Goal: Task Accomplishment & Management: Use online tool/utility

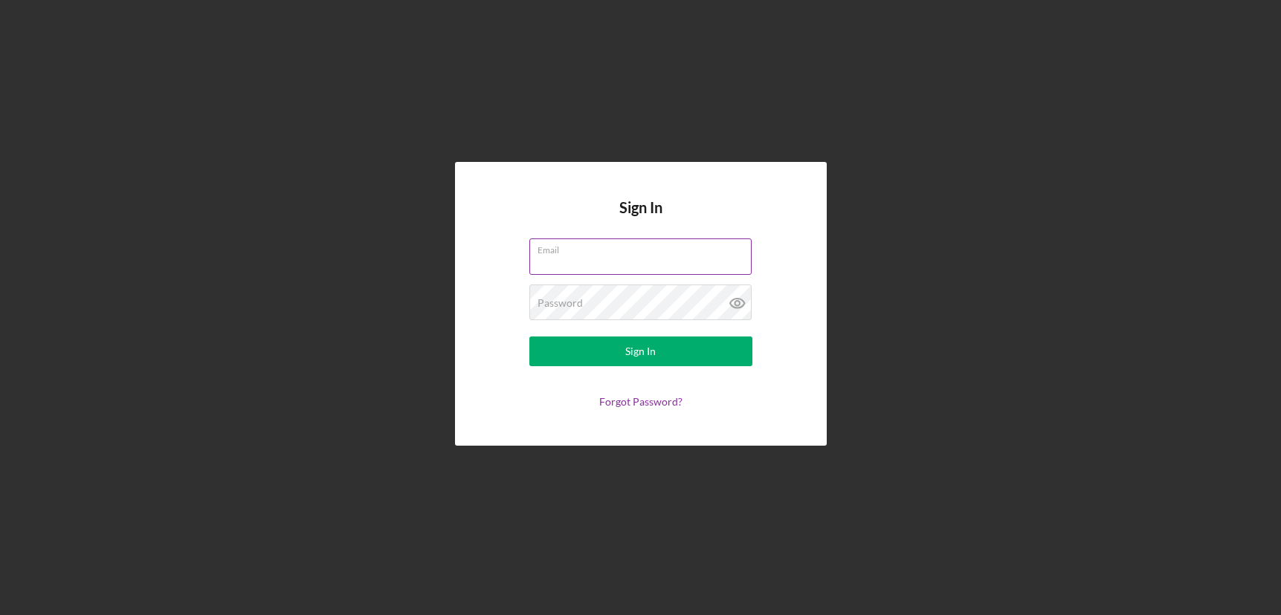
click at [611, 271] on input "Email" at bounding box center [640, 257] width 222 height 36
type input "[EMAIL_ADDRESS][DOMAIN_NAME]"
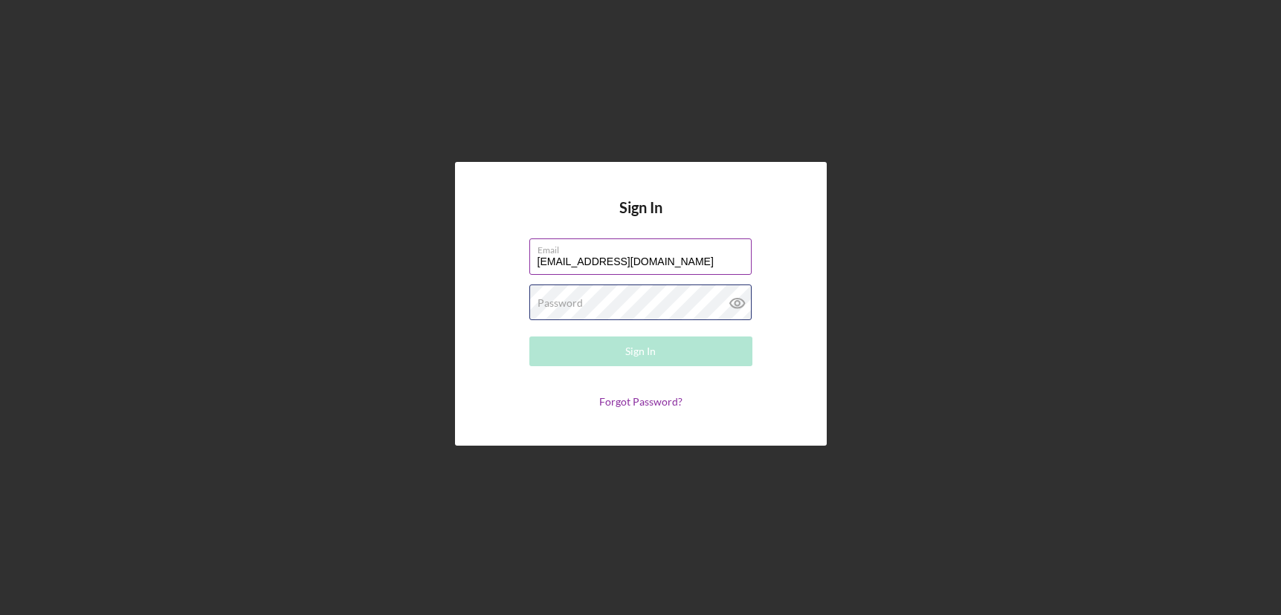
click at [598, 300] on div "Password Required" at bounding box center [640, 303] width 223 height 37
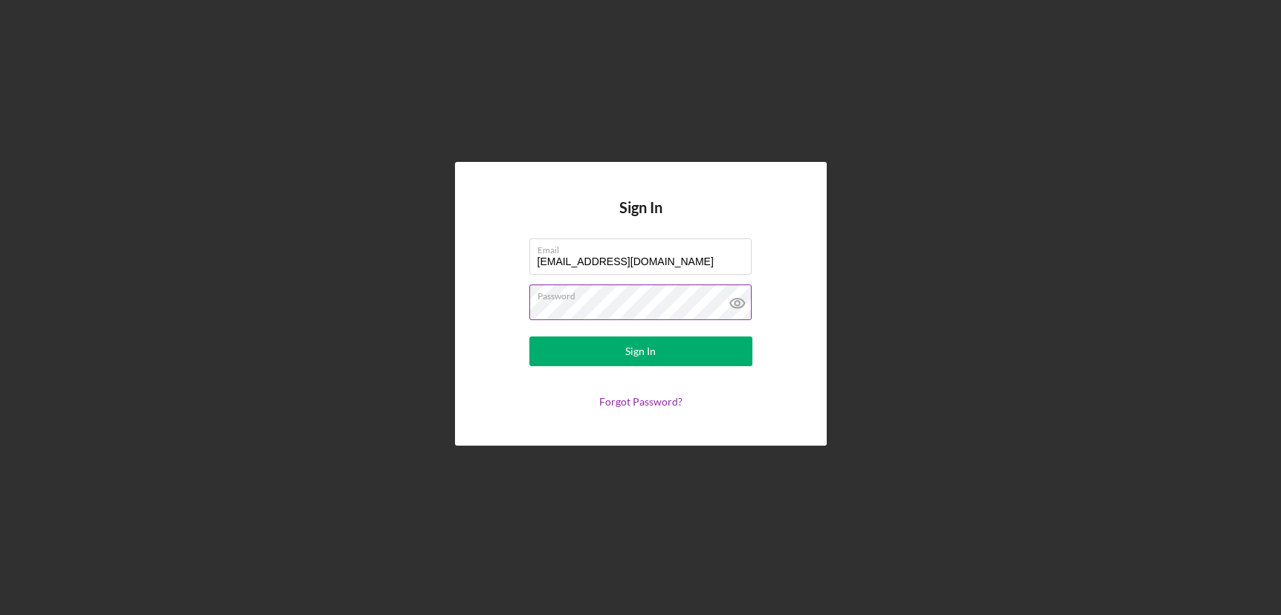
click at [529, 337] on button "Sign In" at bounding box center [640, 352] width 223 height 30
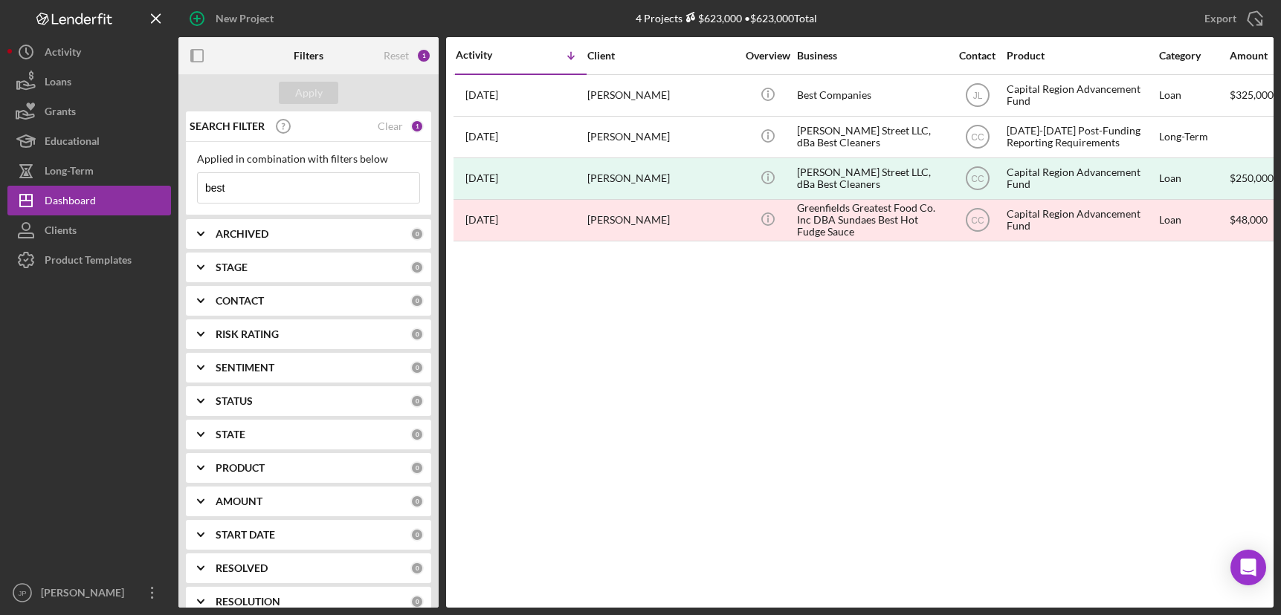
click at [243, 203] on input "best" at bounding box center [308, 188] width 221 height 30
drag, startPoint x: 245, startPoint y: 190, endPoint x: 197, endPoint y: 186, distance: 48.5
click at [197, 186] on div "best Icon/Menu Close" at bounding box center [308, 187] width 223 height 31
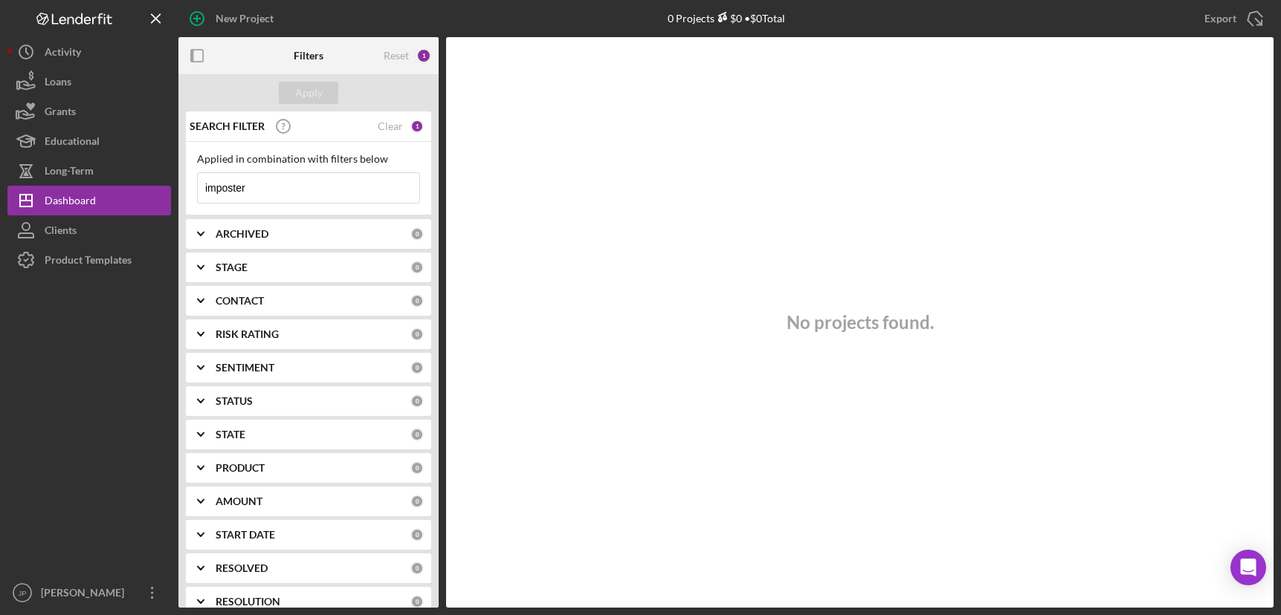
click at [272, 189] on input "imposter" at bounding box center [308, 188] width 221 height 30
drag, startPoint x: 258, startPoint y: 184, endPoint x: 173, endPoint y: 193, distance: 85.2
click at [174, 193] on div "New Project 0 Projects $0 • $0 Total best Export Icon/Export Filters Reset 1 Ap…" at bounding box center [640, 304] width 1266 height 608
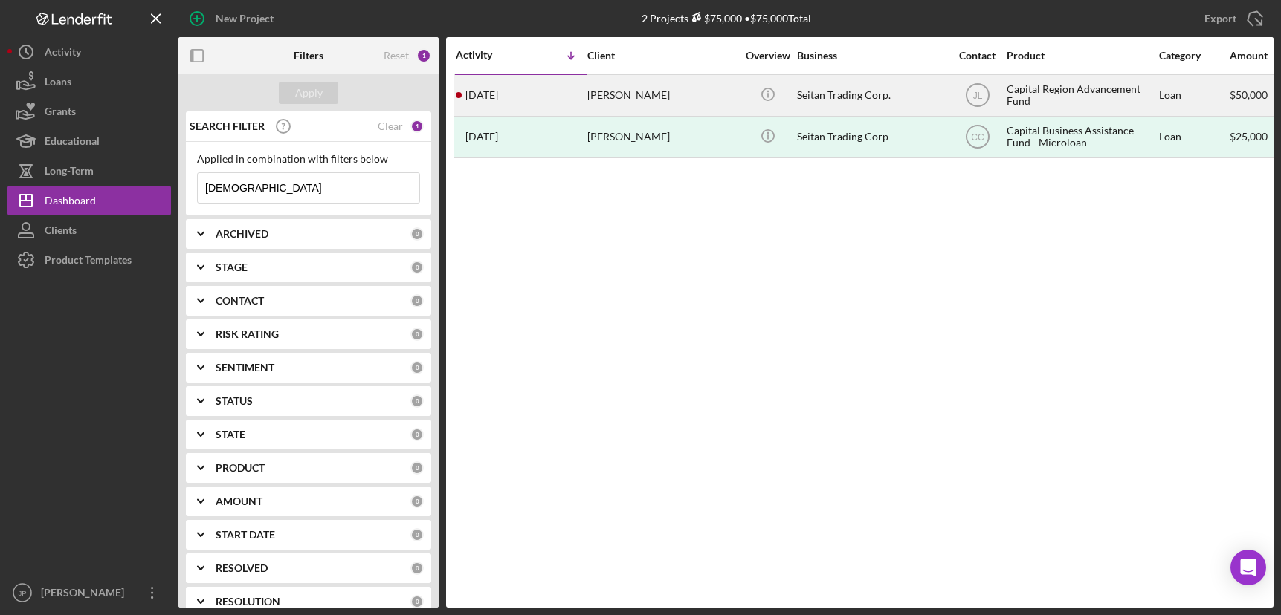
type input "[DEMOGRAPHIC_DATA]"
click at [845, 94] on div "Seitan Trading Corp." at bounding box center [871, 95] width 149 height 39
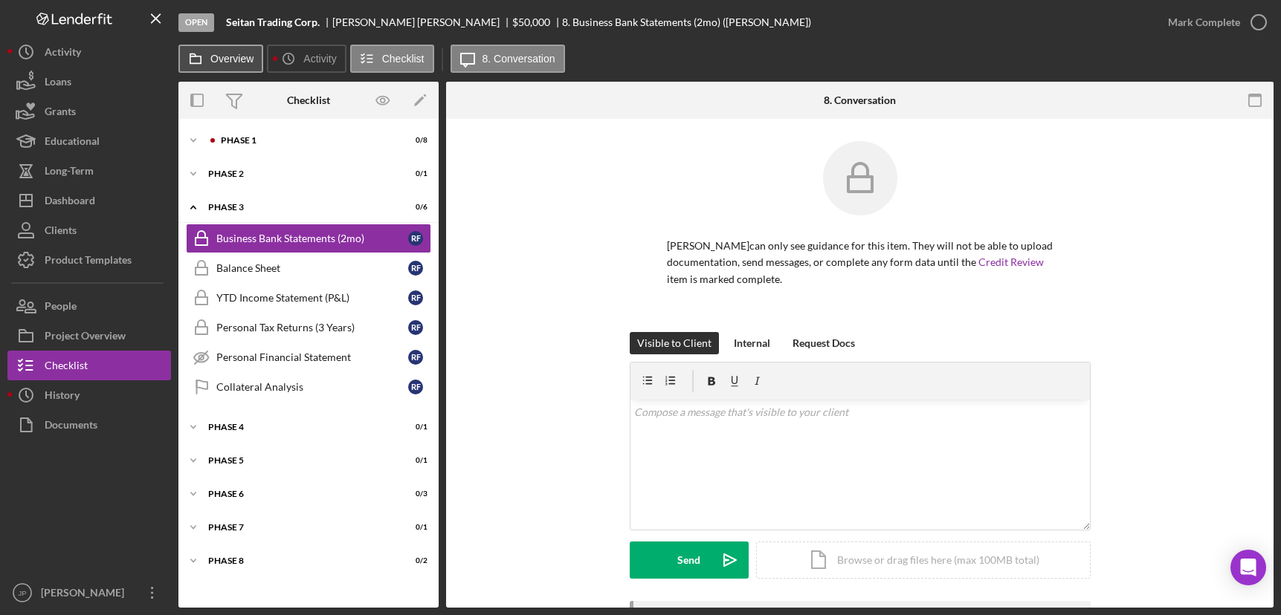
click at [233, 63] on label "Overview" at bounding box center [231, 59] width 43 height 12
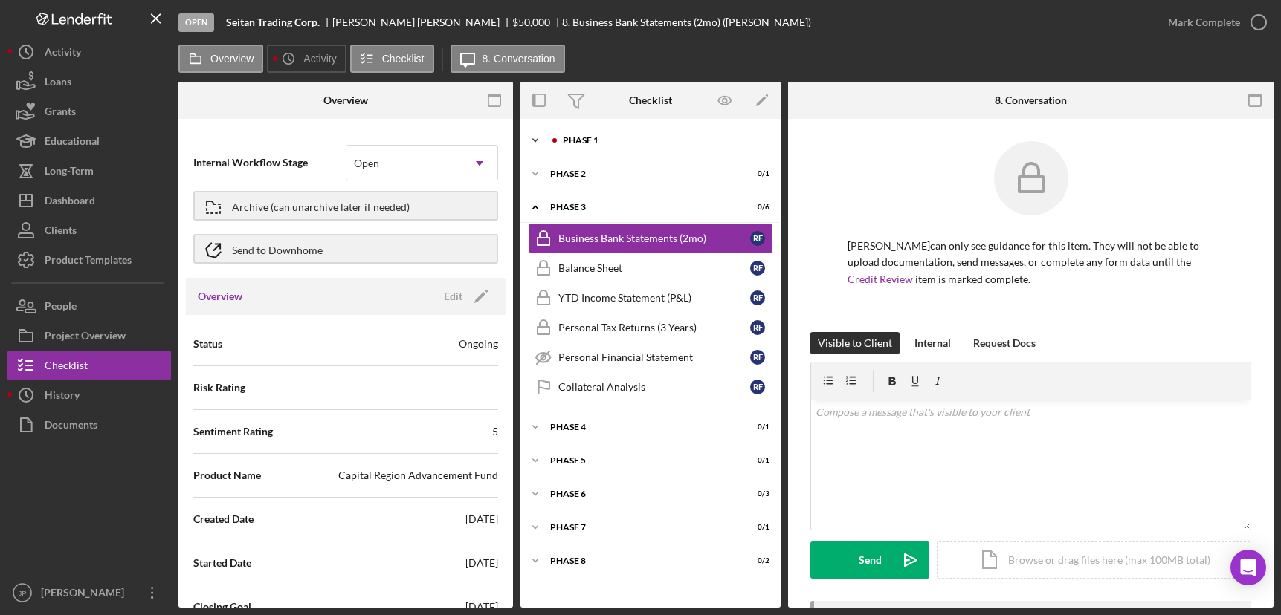
click at [594, 137] on div "Phase 1" at bounding box center [662, 140] width 199 height 9
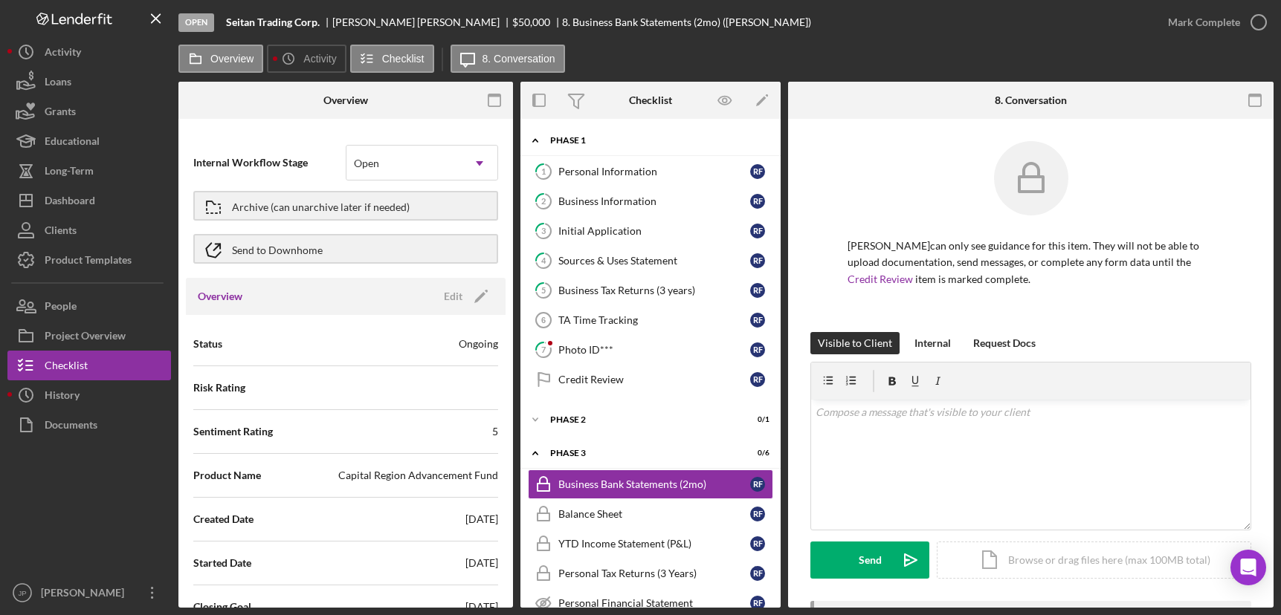
click at [578, 137] on div "Phase 1" at bounding box center [656, 140] width 212 height 9
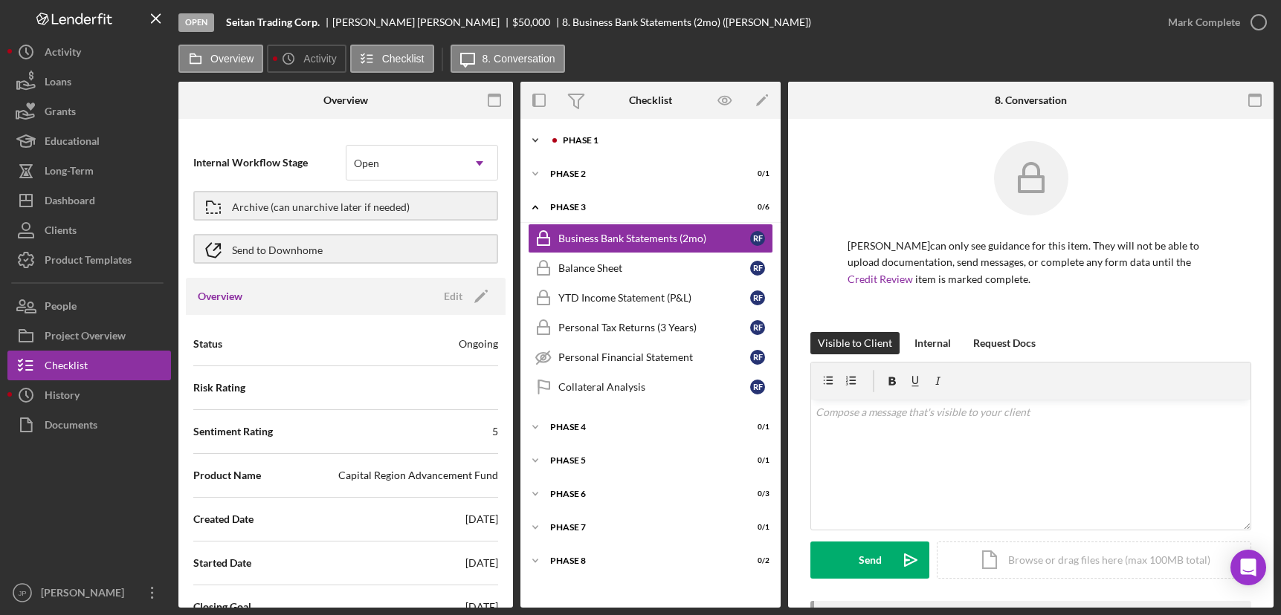
click at [536, 137] on icon "Icon/Expander" at bounding box center [535, 141] width 30 height 30
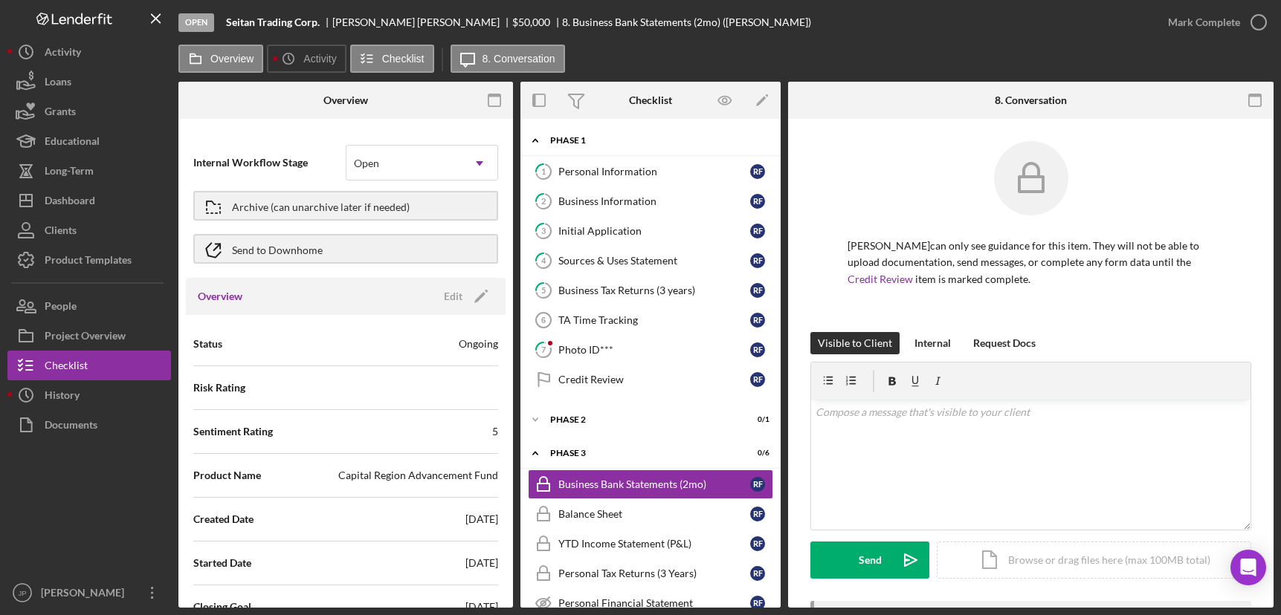
click at [567, 136] on div "Phase 1" at bounding box center [656, 140] width 212 height 9
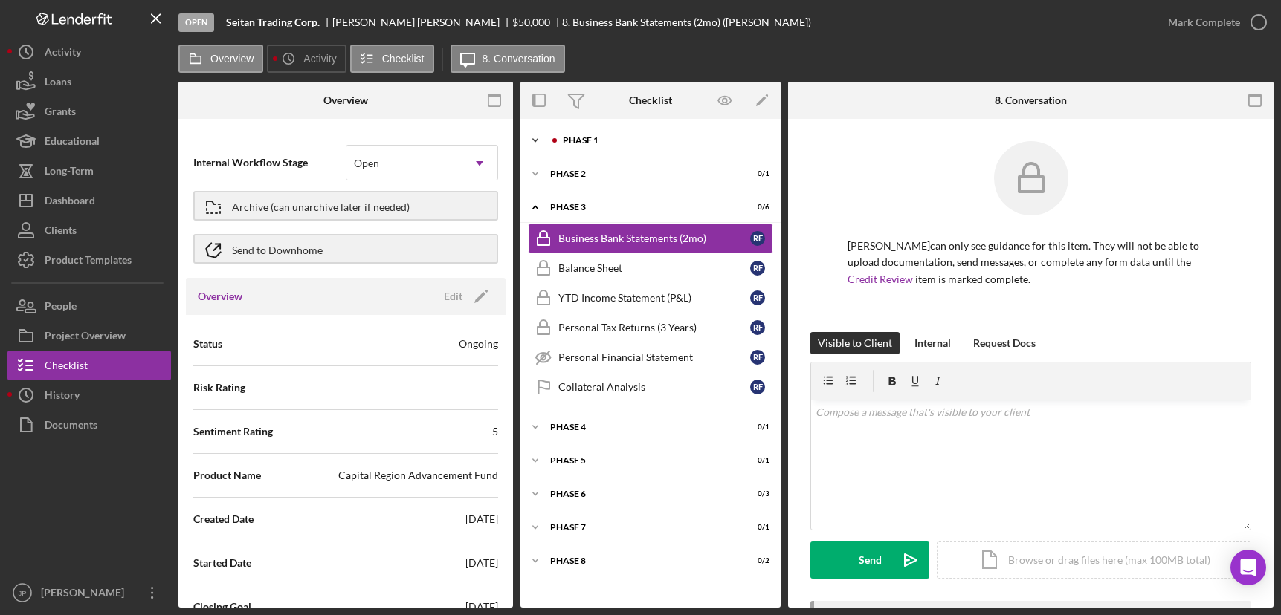
click at [572, 138] on div "Phase 1" at bounding box center [662, 140] width 199 height 9
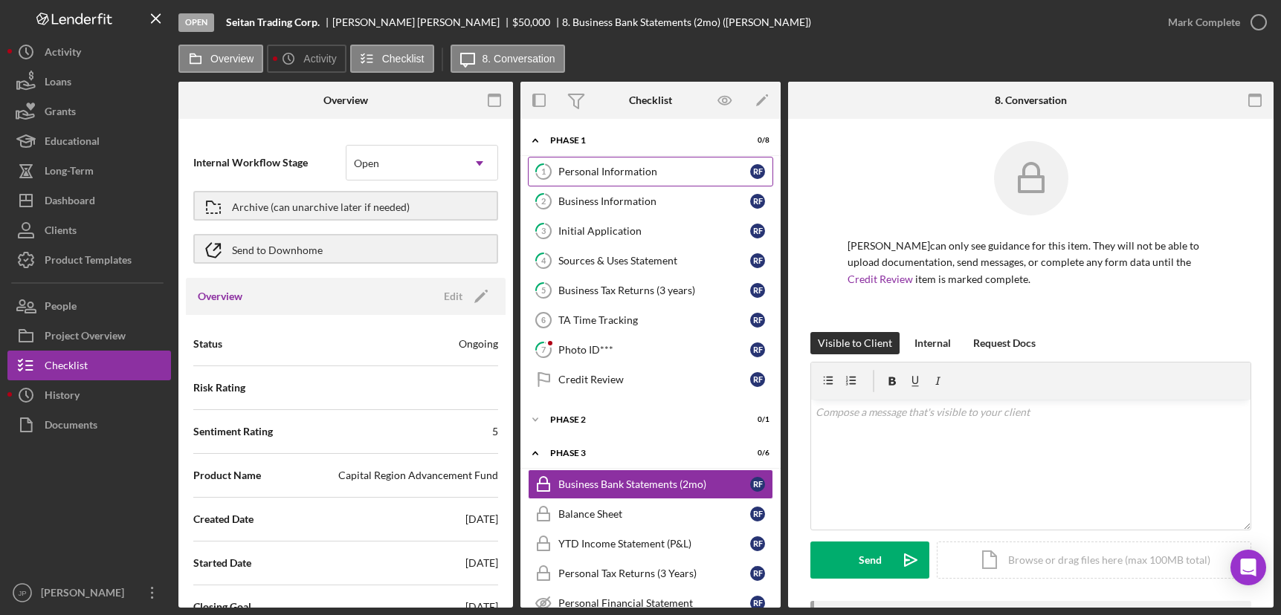
click at [581, 168] on div "Personal Information" at bounding box center [654, 172] width 192 height 12
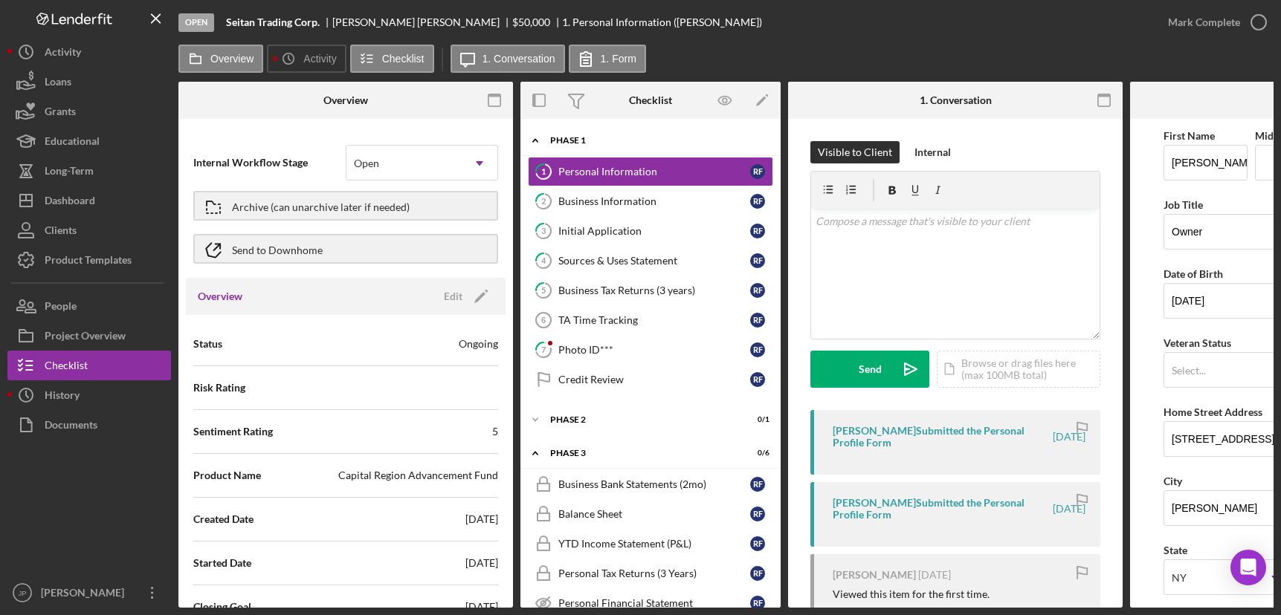
click at [564, 139] on div "Phase 1" at bounding box center [656, 140] width 212 height 9
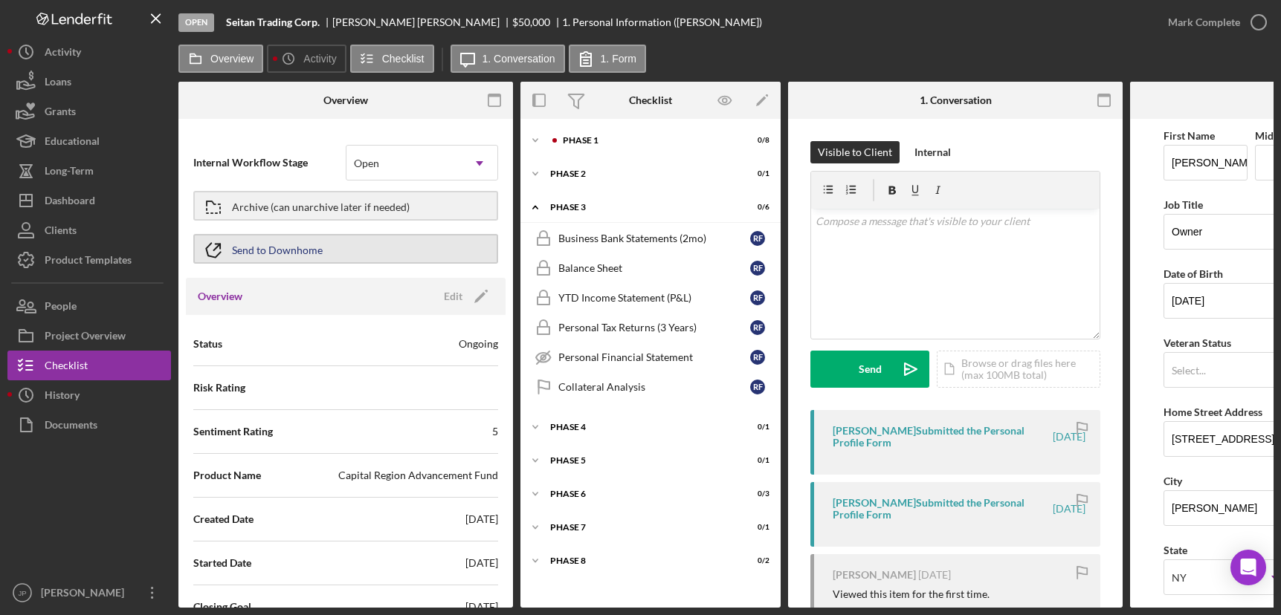
click at [360, 246] on button "Send to Downhome" at bounding box center [345, 249] width 305 height 30
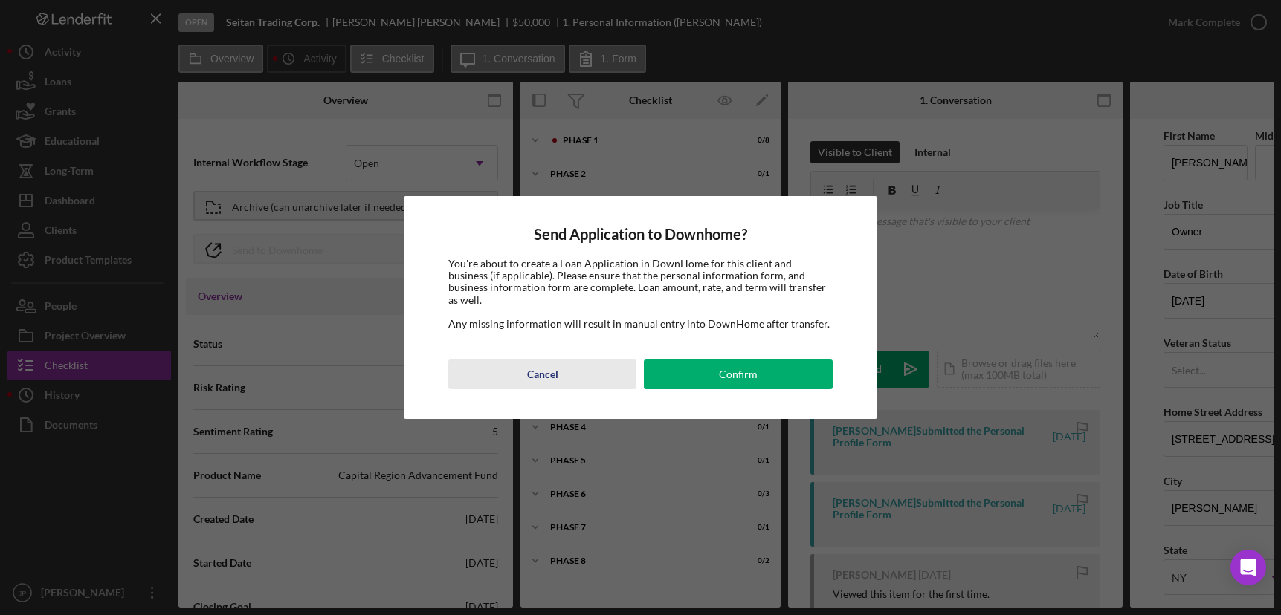
click at [542, 371] on div "Cancel" at bounding box center [542, 375] width 31 height 30
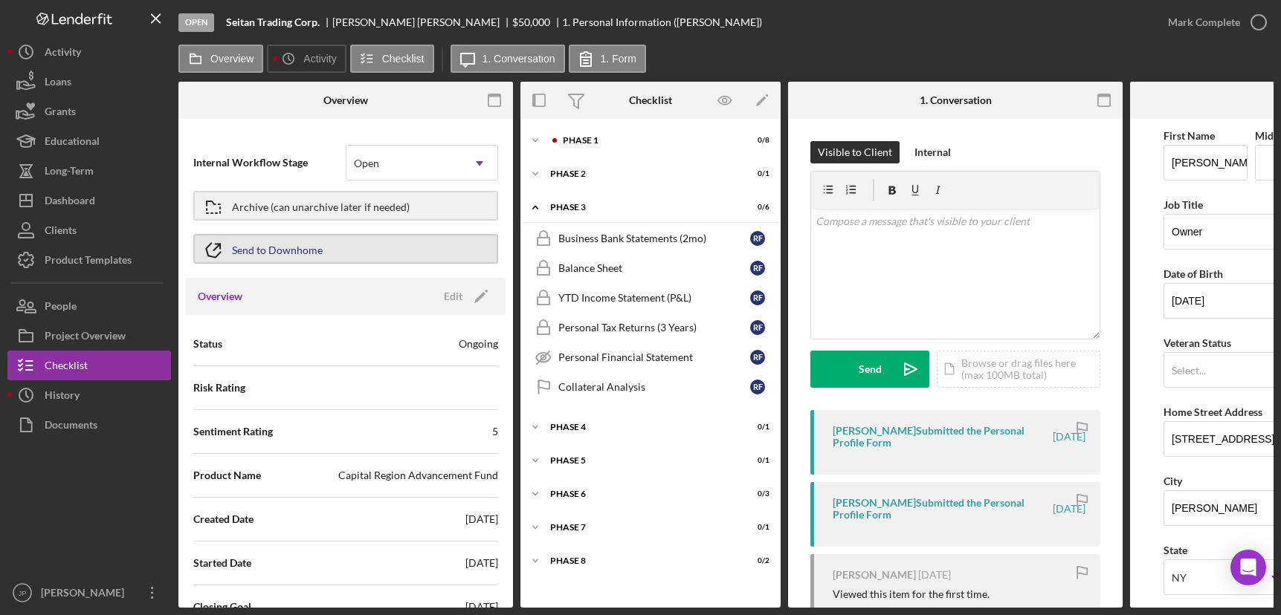
click at [321, 247] on div "Send to Downhome" at bounding box center [277, 249] width 91 height 27
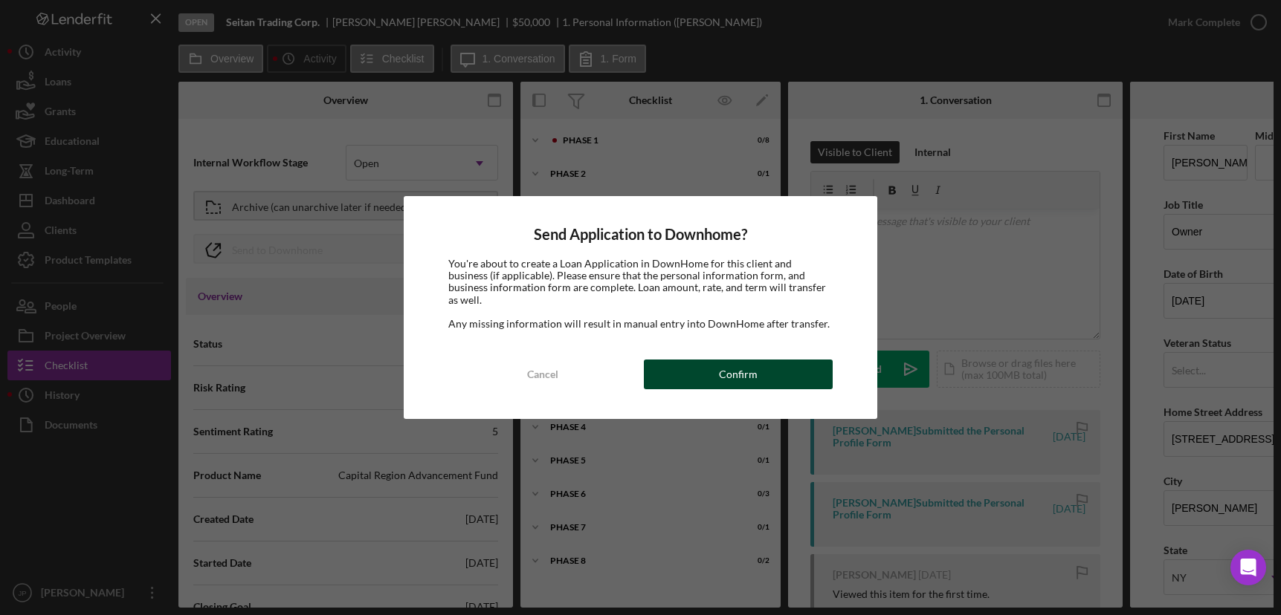
click at [751, 372] on div "Confirm" at bounding box center [738, 375] width 39 height 30
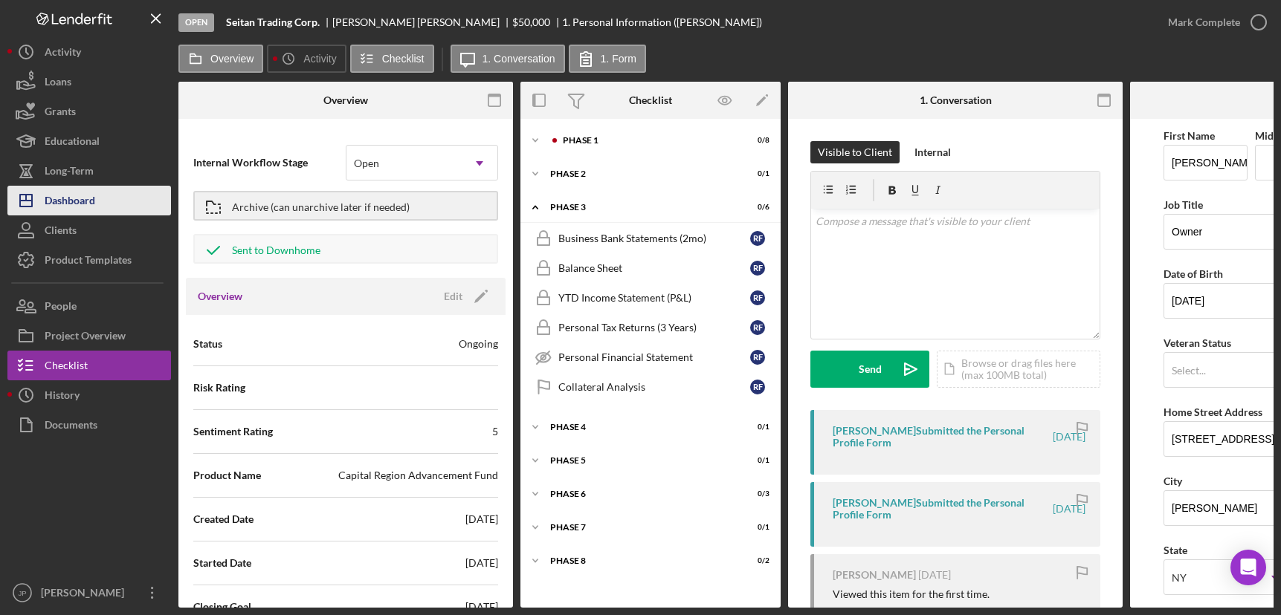
click at [77, 202] on div "Dashboard" at bounding box center [70, 202] width 51 height 33
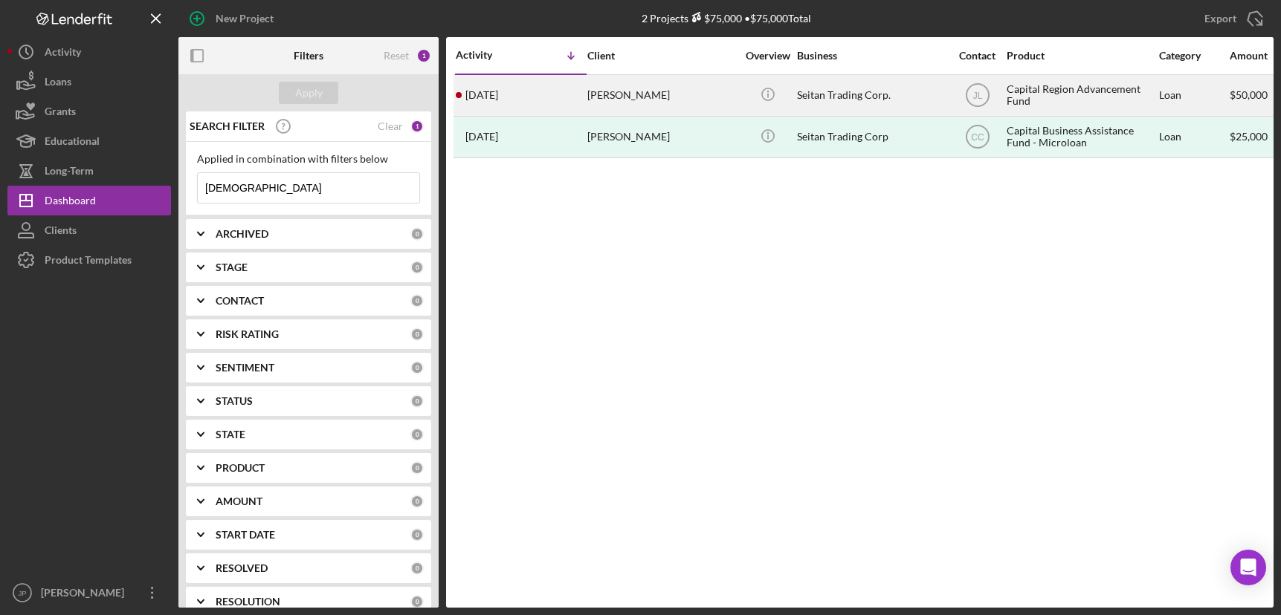
click at [1035, 97] on div "Capital Region Advancement Fund" at bounding box center [1080, 95] width 149 height 39
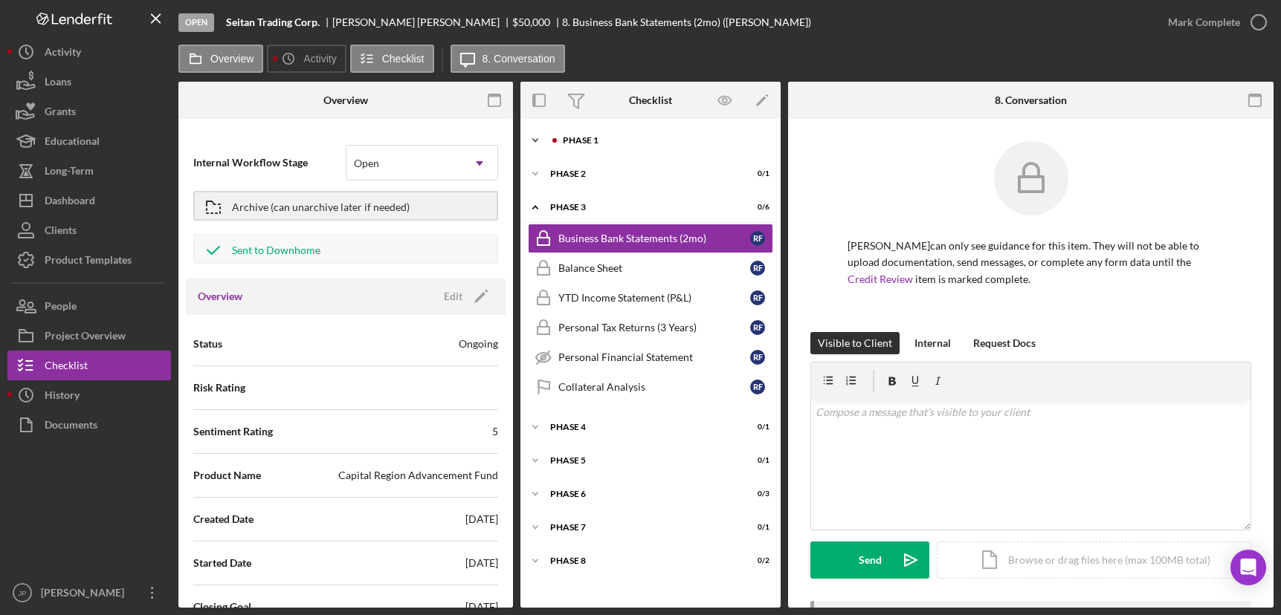
click at [582, 138] on div "Phase 1" at bounding box center [662, 140] width 199 height 9
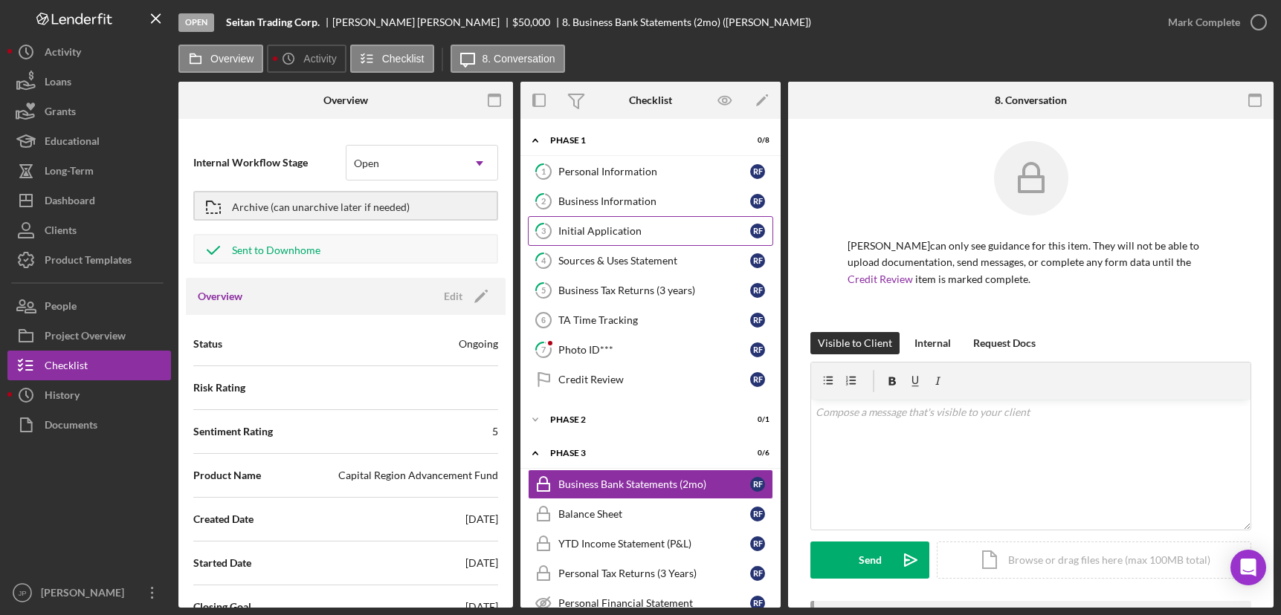
click at [612, 239] on link "3 Initial Application R F" at bounding box center [650, 231] width 245 height 30
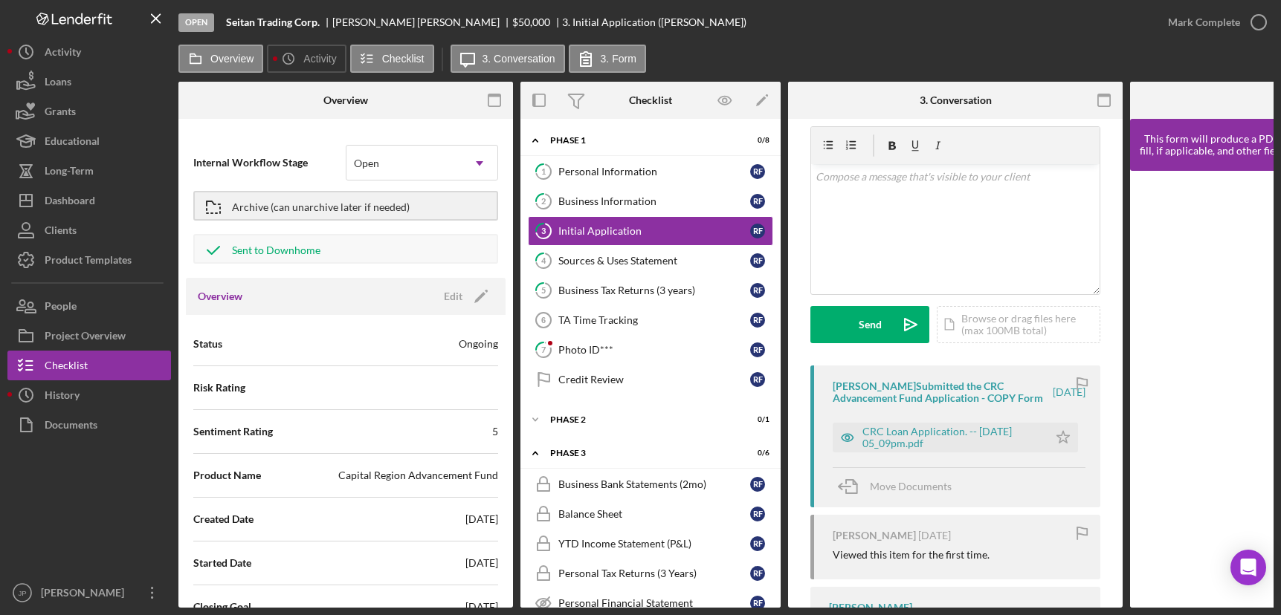
scroll to position [149, 0]
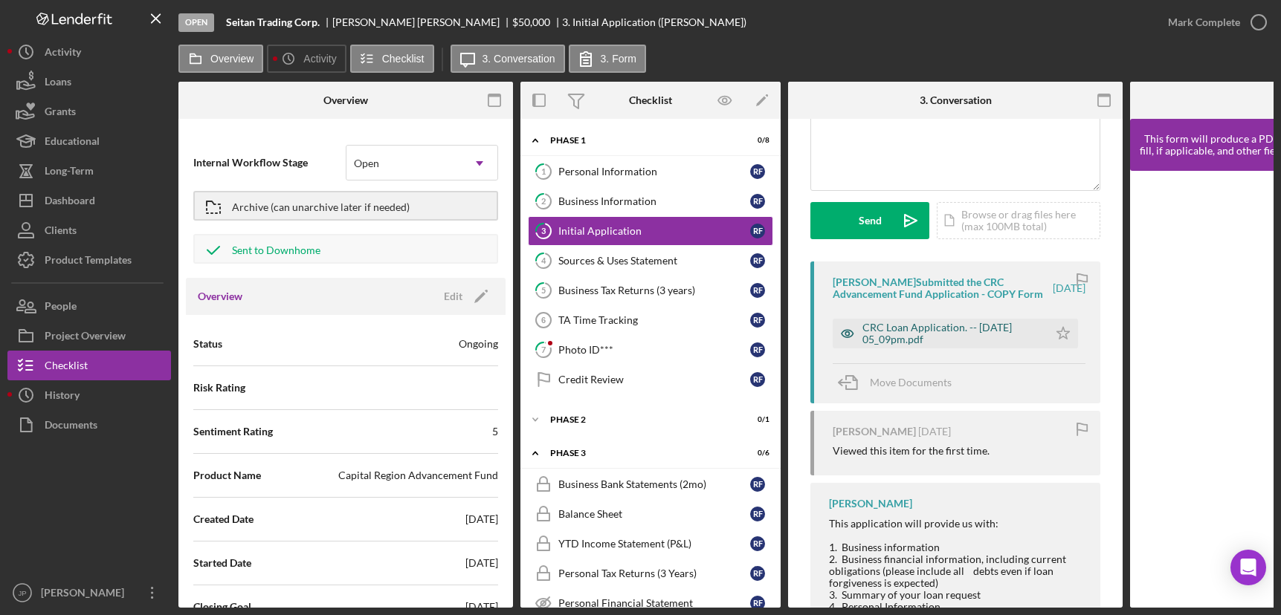
click at [921, 344] on div "CRC Loan Application. -- [DATE] 05_09pm.pdf" at bounding box center [951, 334] width 178 height 24
